Goal: Task Accomplishment & Management: Complete application form

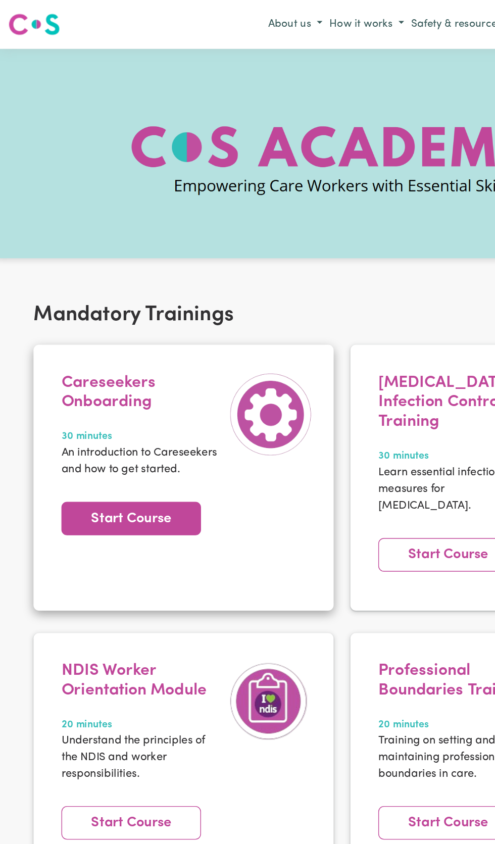
click at [102, 377] on link "Start Course" at bounding box center [94, 375] width 101 height 24
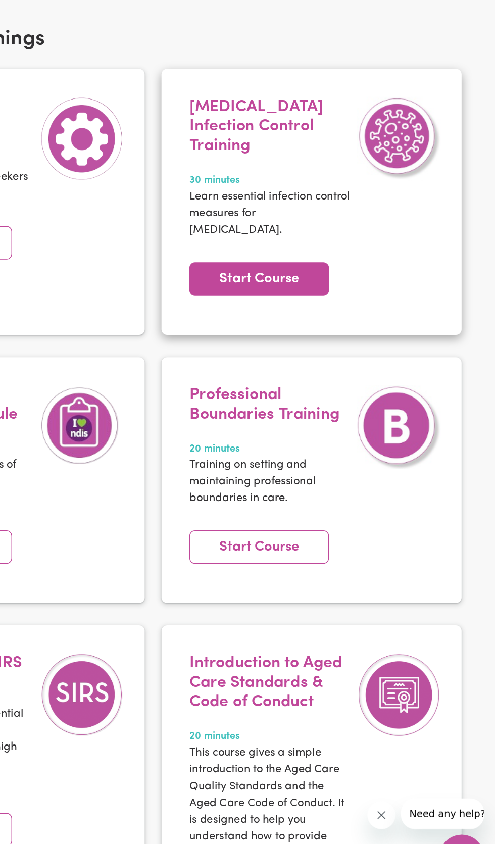
click at [356, 390] on link "Start Course" at bounding box center [324, 402] width 101 height 24
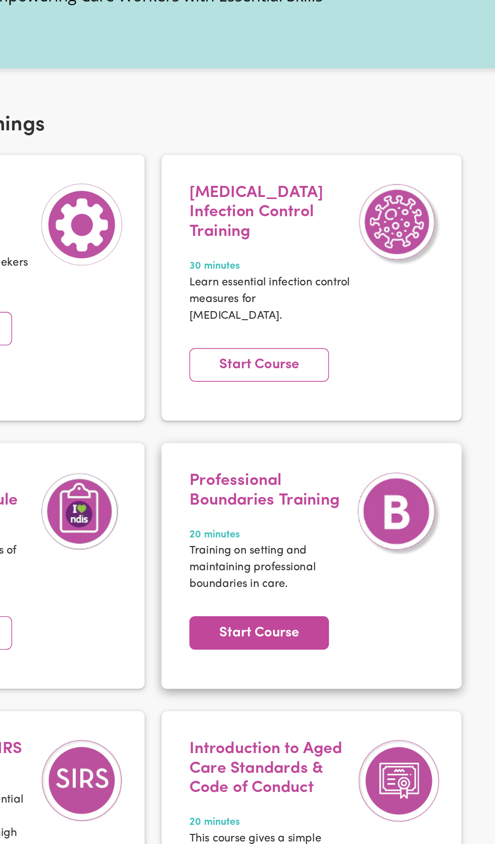
click at [341, 584] on link "Start Course" at bounding box center [324, 596] width 101 height 24
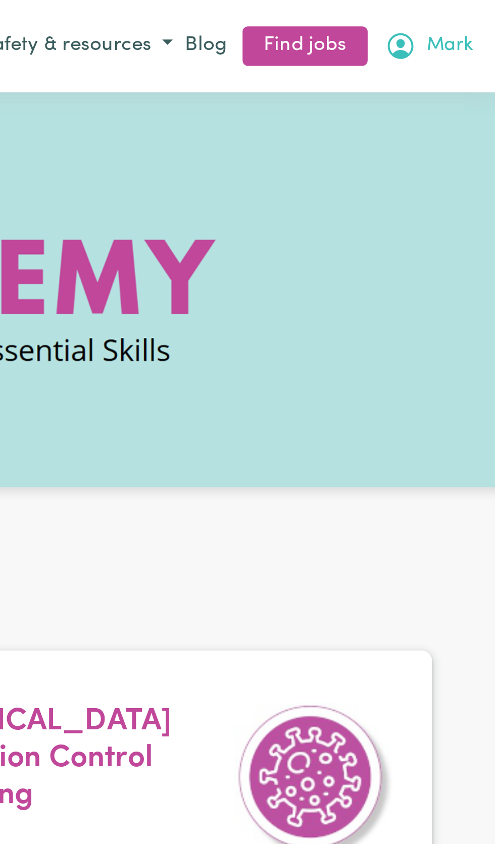
click at [475, 16] on span "Mark" at bounding box center [478, 17] width 18 height 11
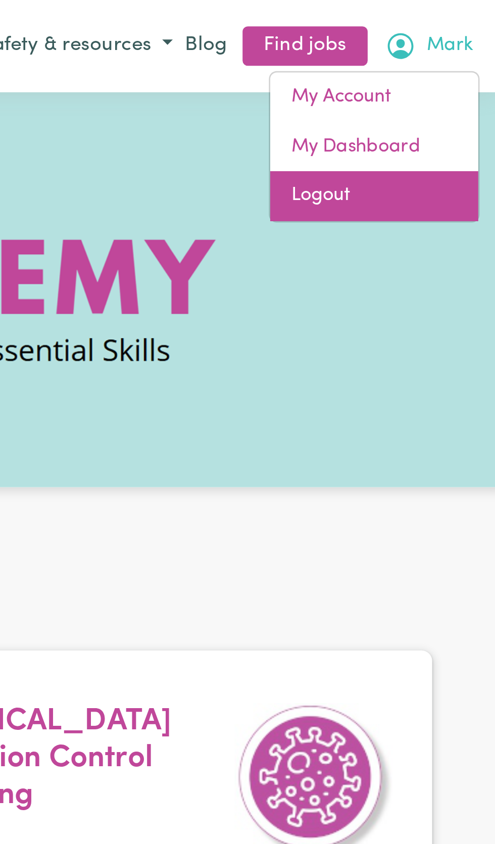
click at [439, 73] on link "Logout" at bounding box center [449, 75] width 80 height 19
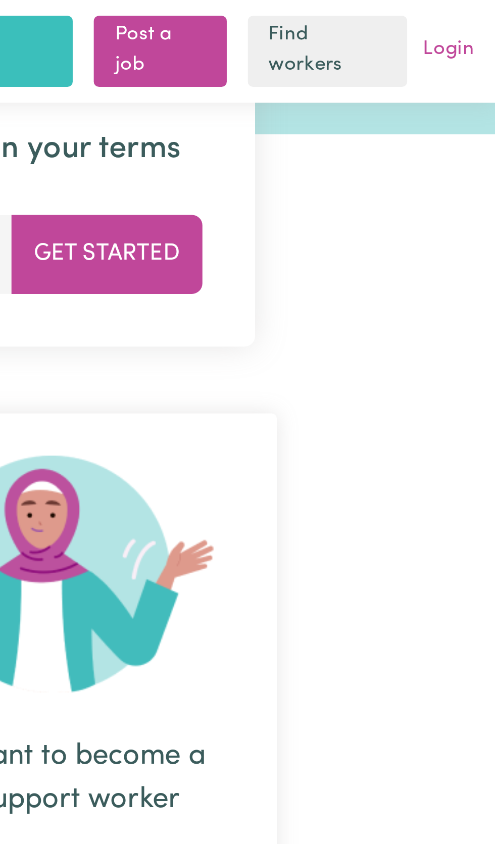
click at [484, 24] on link "Login" at bounding box center [477, 20] width 24 height 16
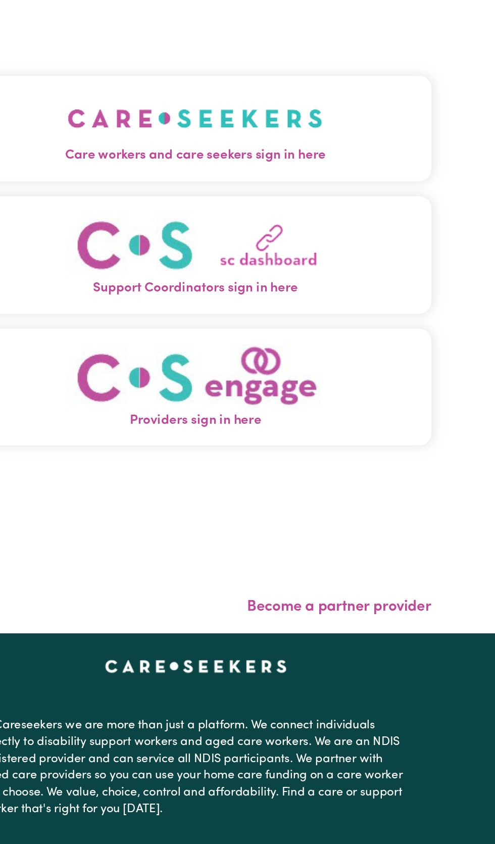
scroll to position [89, 0]
click at [297, 112] on span "Care workers and care seekers sign in here" at bounding box center [247, 105] width 318 height 13
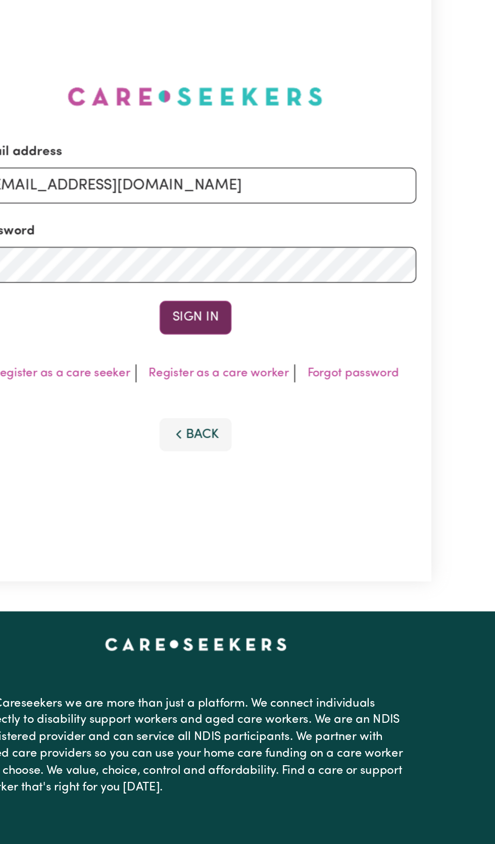
click at [250, 225] on button "Sign In" at bounding box center [247, 214] width 49 height 22
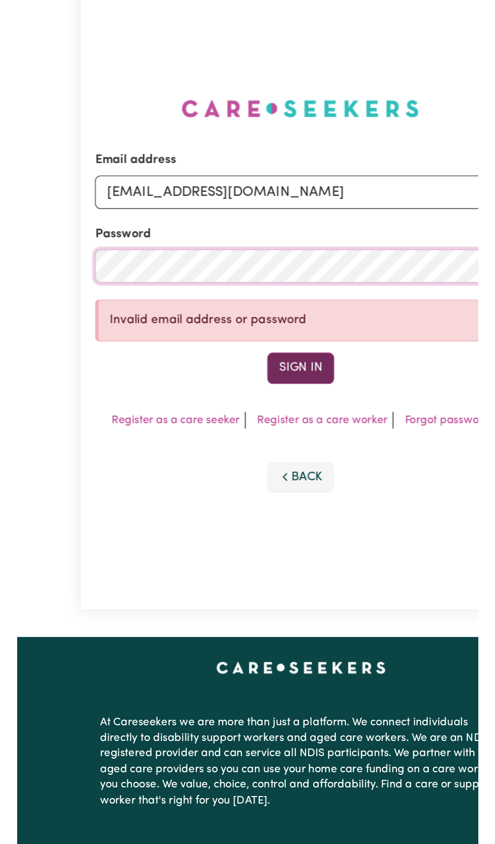
scroll to position [70, 0]
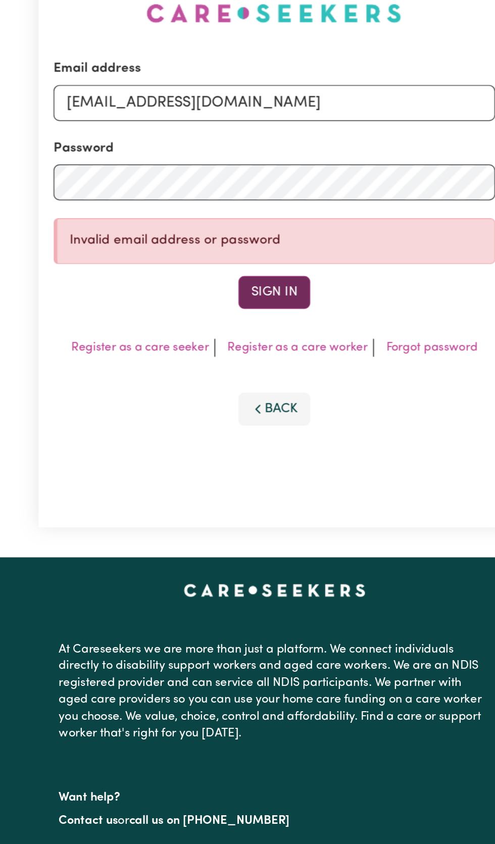
click at [250, 264] on button "Sign In" at bounding box center [247, 253] width 49 height 22
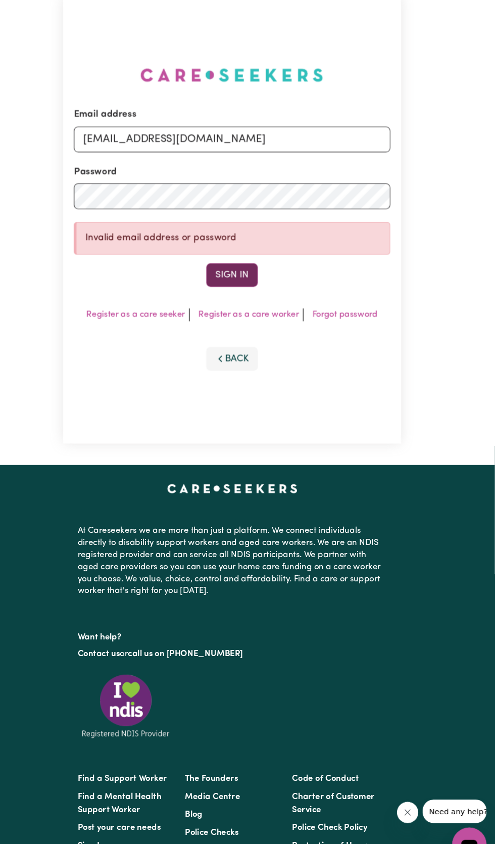
scroll to position [39, 0]
click at [326, 168] on input "[EMAIL_ADDRESS][DOMAIN_NAME]" at bounding box center [248, 156] width 298 height 24
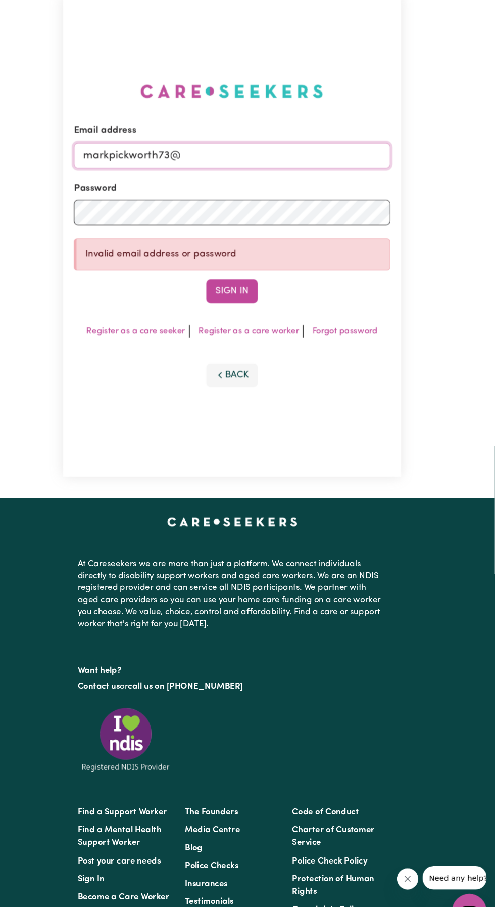
type input "markpickworth73"
type input "[EMAIL_ADDRESS][DOMAIN_NAME]"
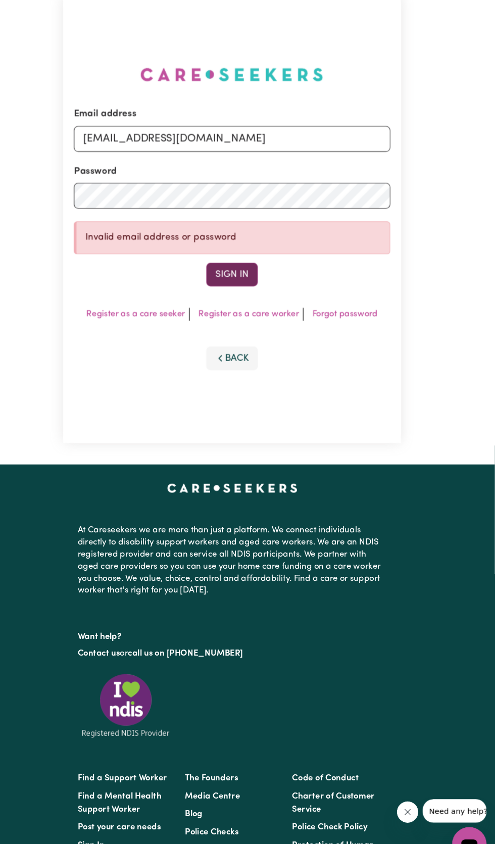
click at [257, 295] on button "Sign In" at bounding box center [247, 283] width 49 height 22
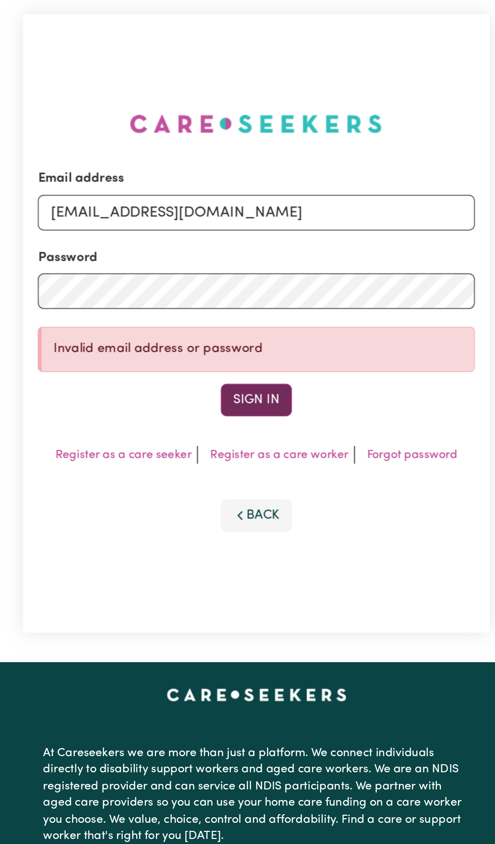
click at [253, 295] on button "Sign In" at bounding box center [247, 283] width 49 height 22
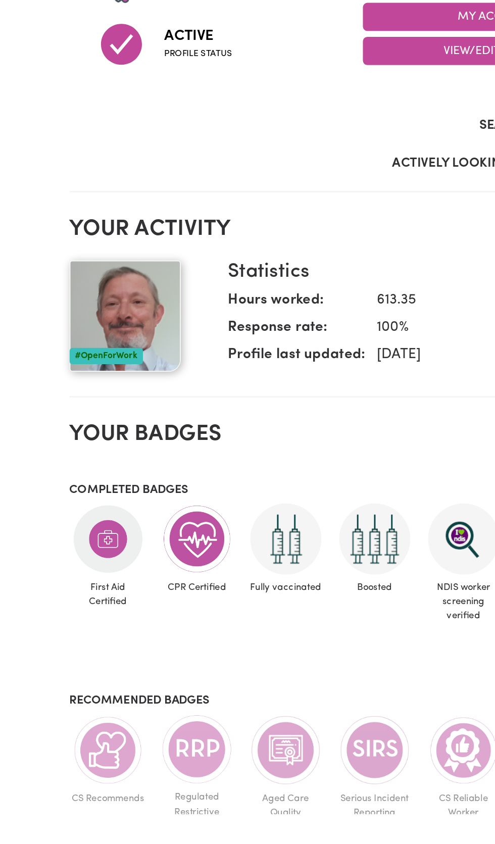
click at [132, 801] on img at bounding box center [134, 801] width 49 height 48
click at [190, 798] on img at bounding box center [195, 801] width 49 height 49
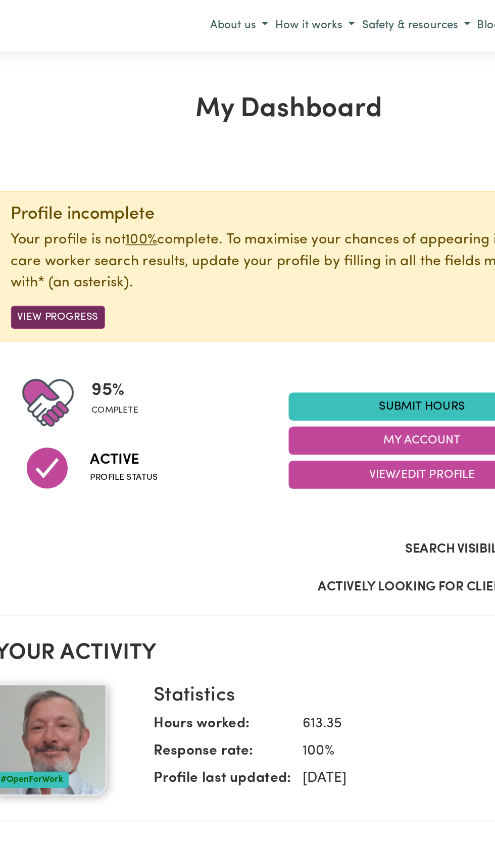
click at [99, 219] on button "View Progress" at bounding box center [90, 217] width 64 height 16
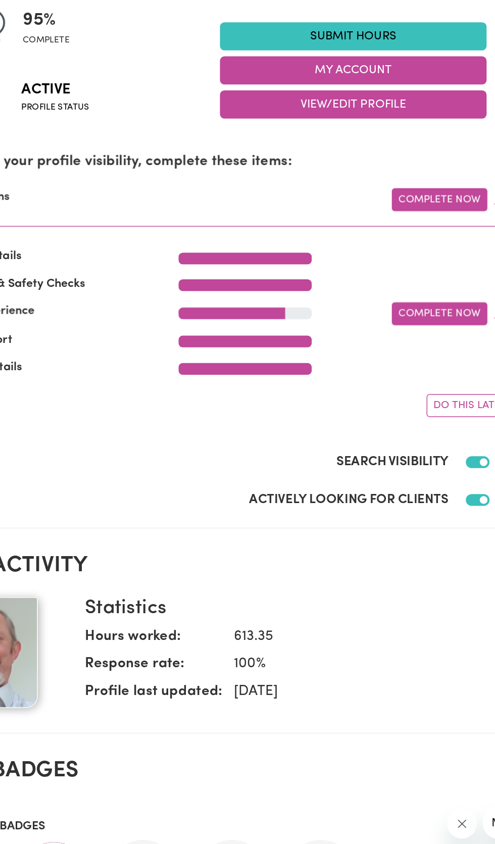
scroll to position [25, 0]
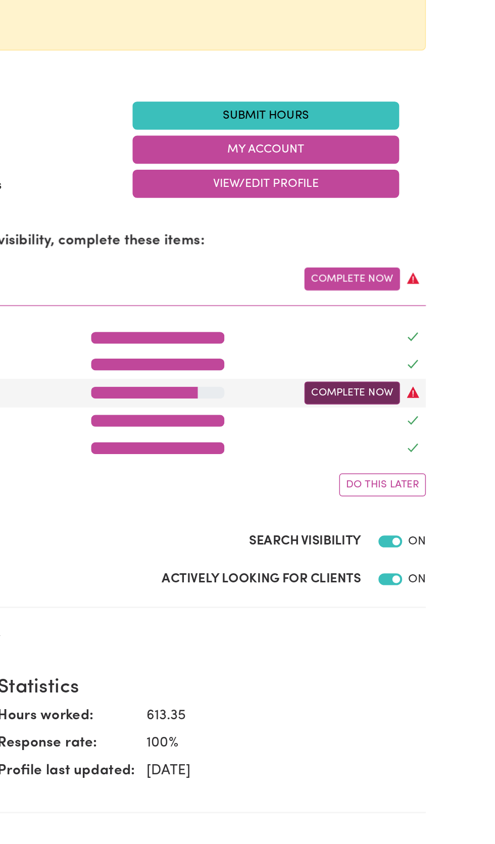
click at [397, 443] on link "Complete Now" at bounding box center [397, 442] width 65 height 16
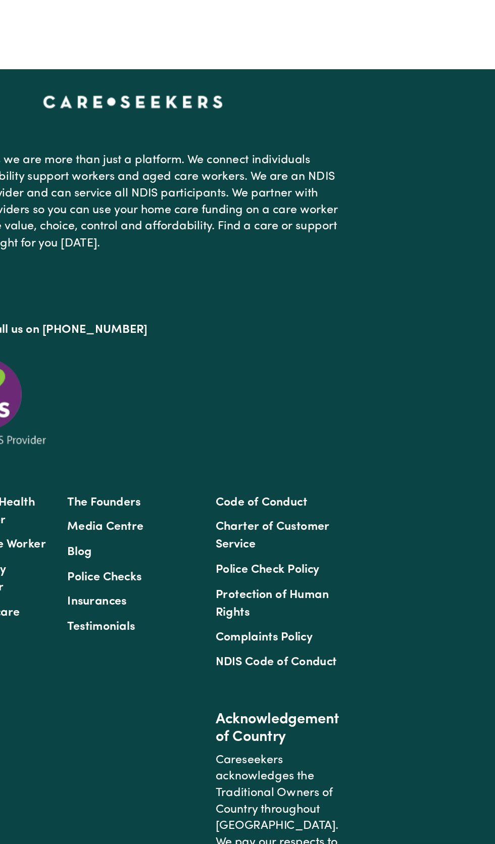
select select "2022"
select select "Certificate III (Individual Support)"
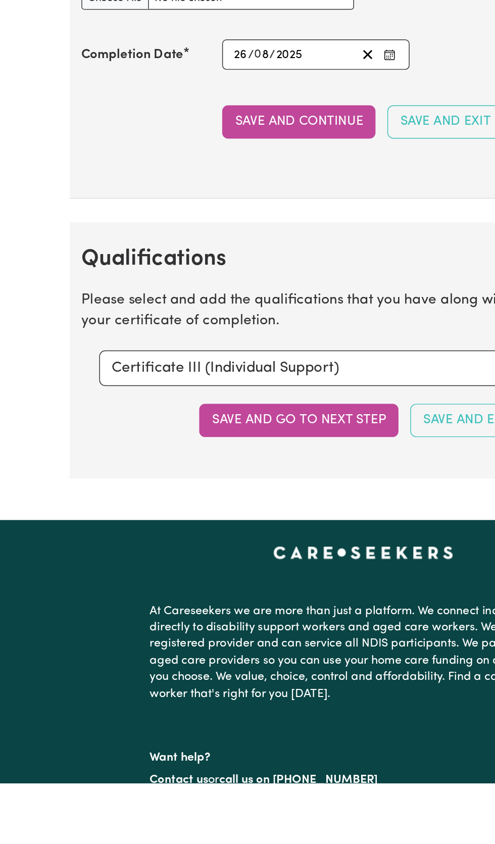
scroll to position [2234, 0]
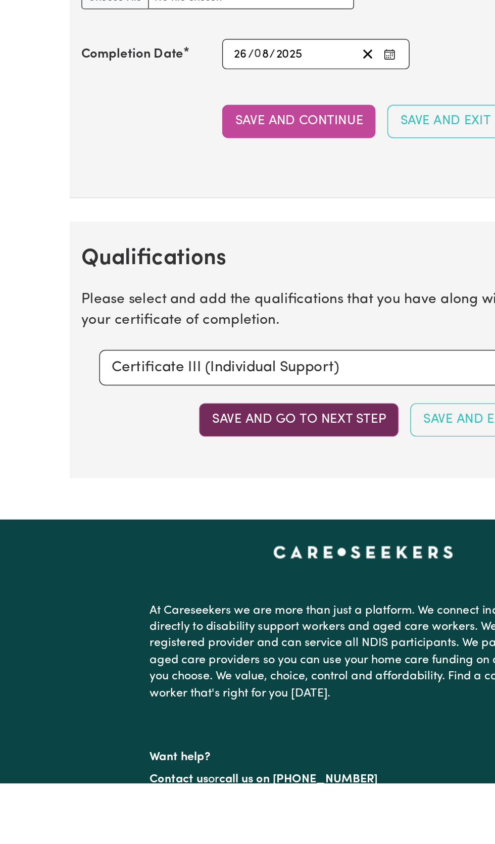
click at [200, 596] on button "Save and go to next step" at bounding box center [204, 596] width 136 height 22
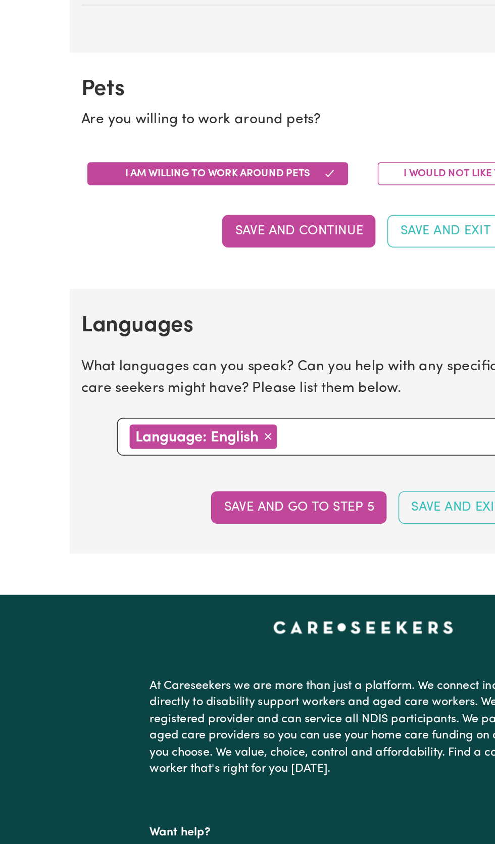
scroll to position [967, 0]
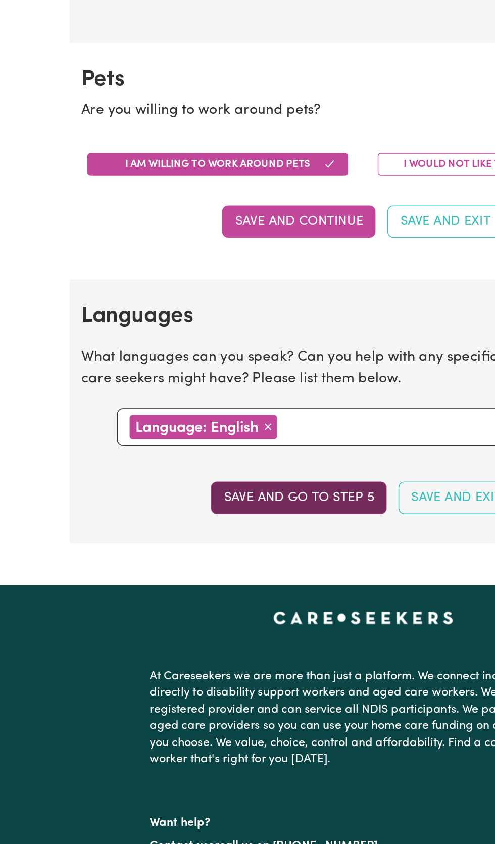
click at [204, 353] on button "Save and go to step 5" at bounding box center [204, 357] width 120 height 22
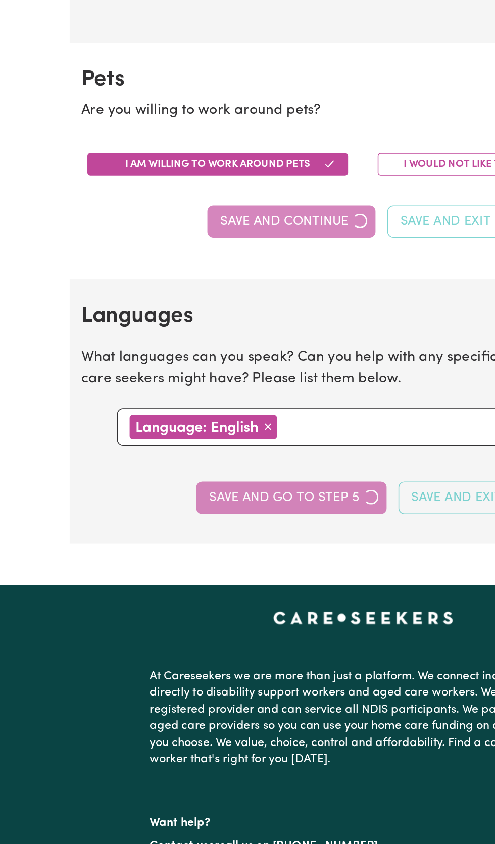
select select "I am providing services through another platform"
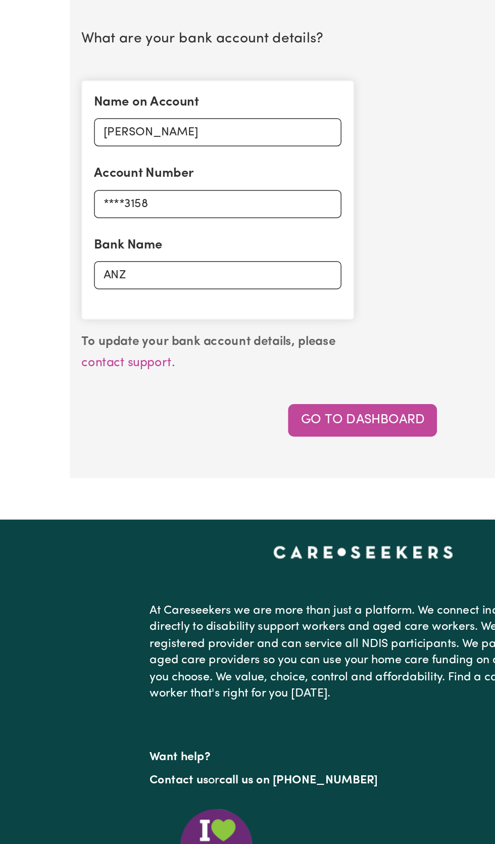
scroll to position [715, 0]
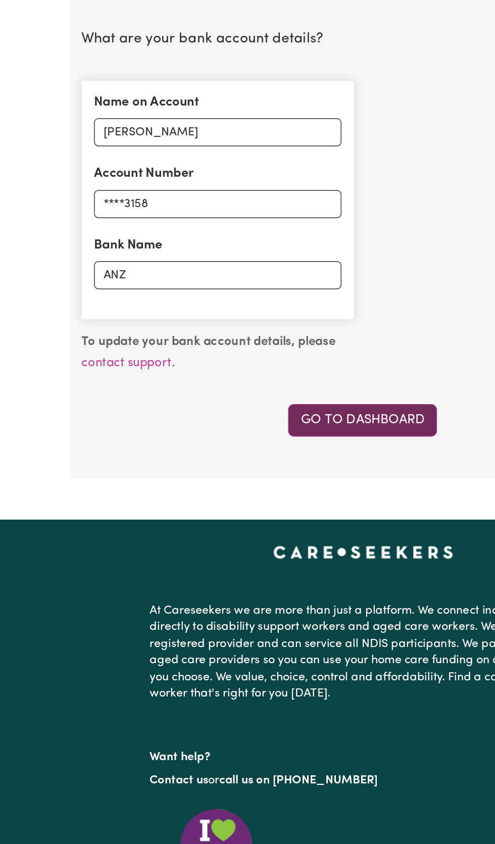
click at [270, 288] on link "Go to Dashboard" at bounding box center [248, 293] width 102 height 22
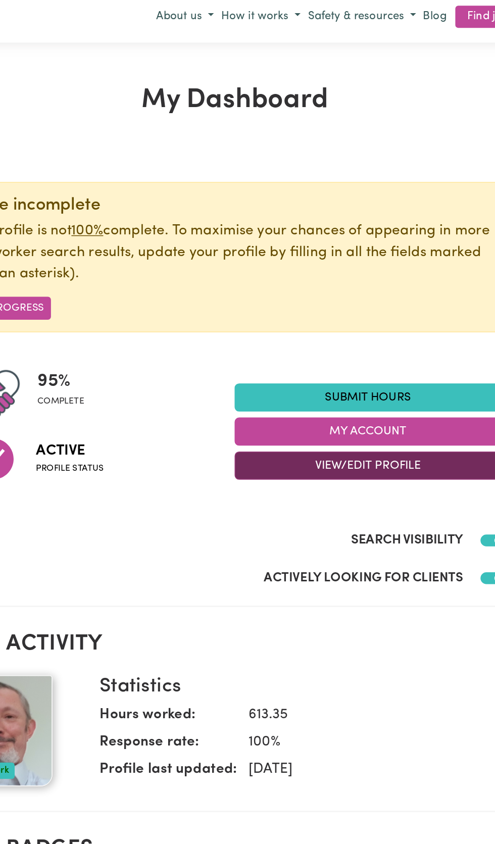
click at [277, 329] on button "View/Edit Profile" at bounding box center [339, 323] width 182 height 19
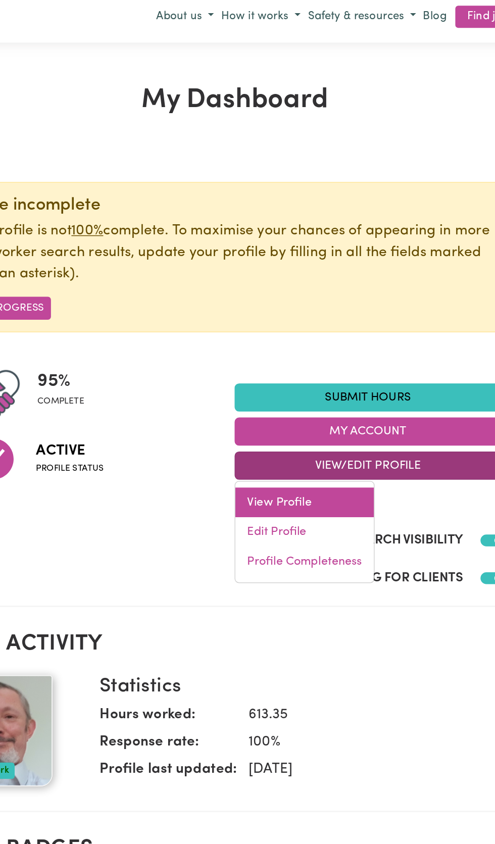
click at [285, 351] on link "View Profile" at bounding box center [295, 349] width 95 height 20
